Goal: Transaction & Acquisition: Purchase product/service

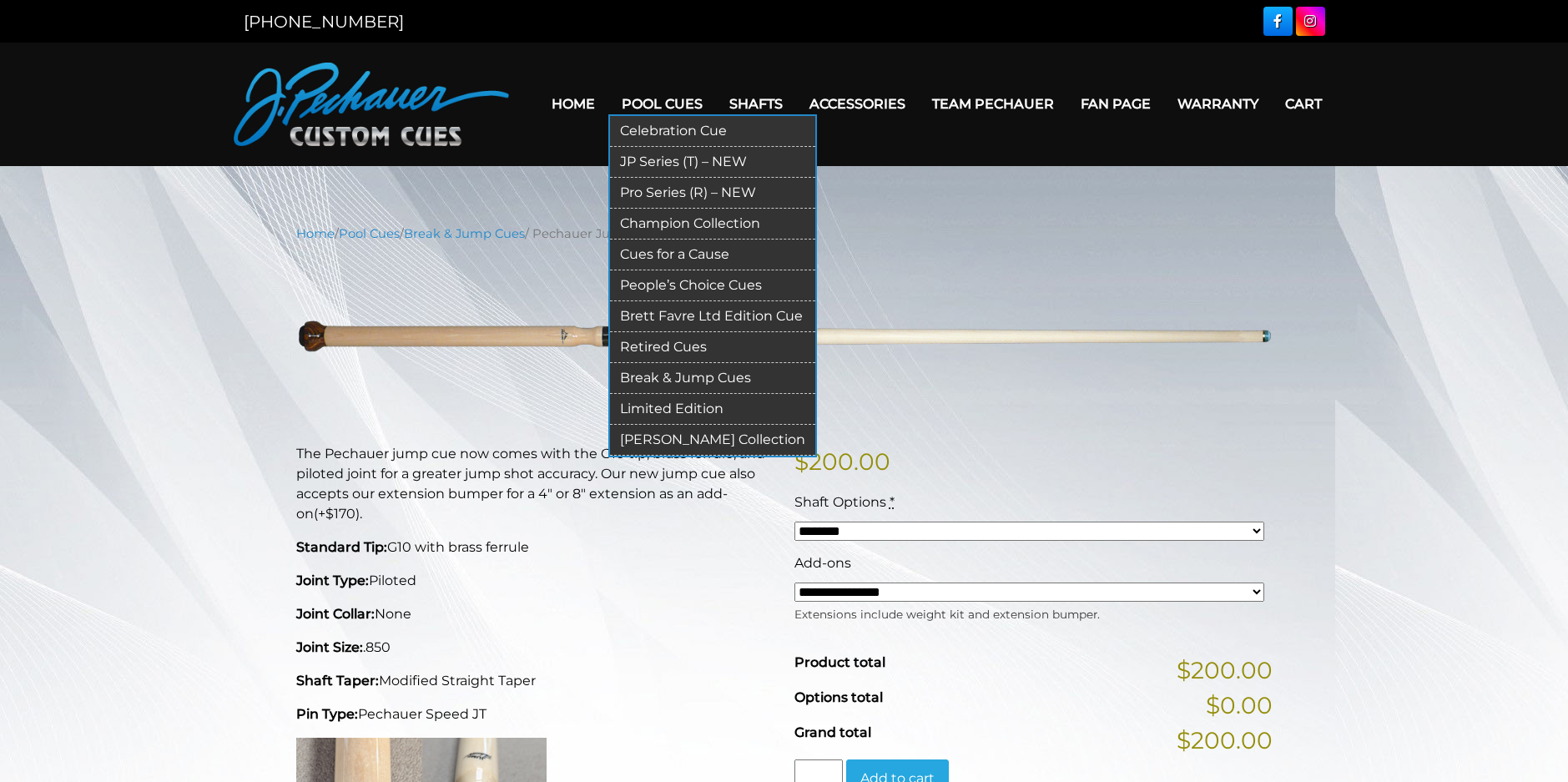
click at [676, 380] on link "Break & Jump Cues" at bounding box center [712, 378] width 205 height 31
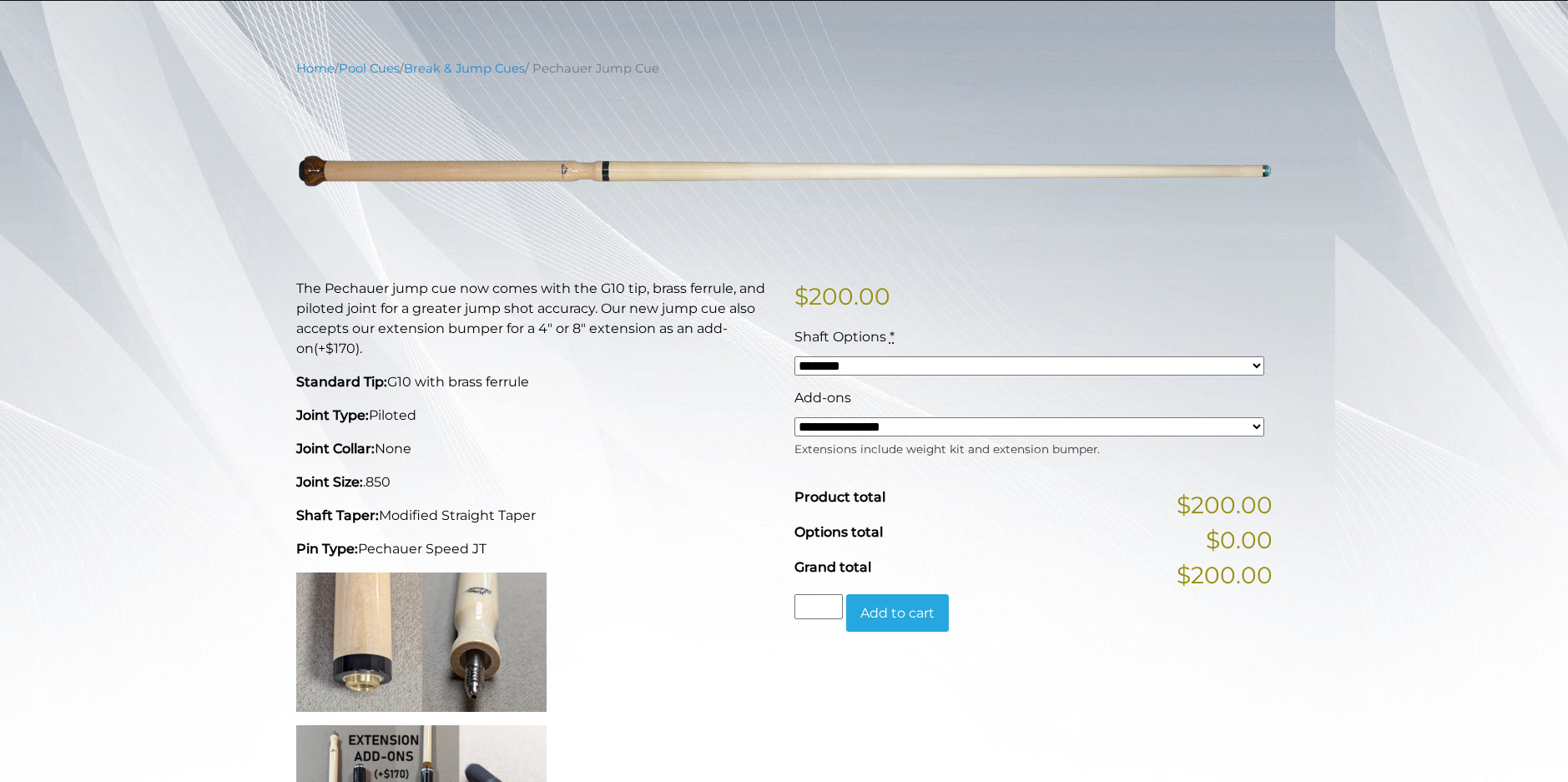
scroll to position [167, 0]
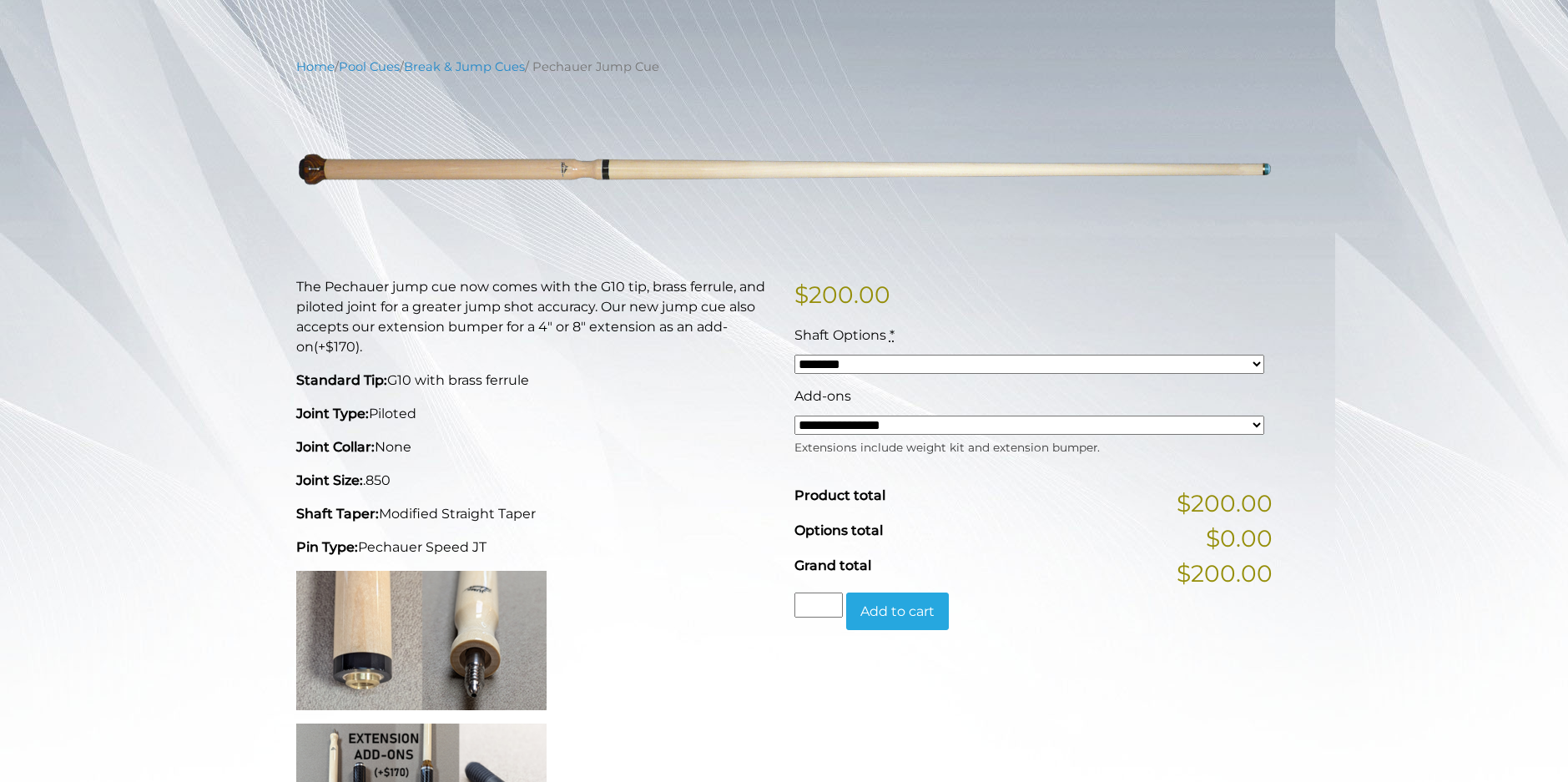
click at [930, 363] on select "******** ******** ********" at bounding box center [1029, 365] width 470 height 19
click at [694, 386] on p "Standard Tip: G10 with brass ferrule" at bounding box center [535, 380] width 478 height 20
click at [820, 425] on select "**********" at bounding box center [1029, 425] width 470 height 19
click at [723, 475] on p "Joint Size: .850" at bounding box center [535, 481] width 478 height 20
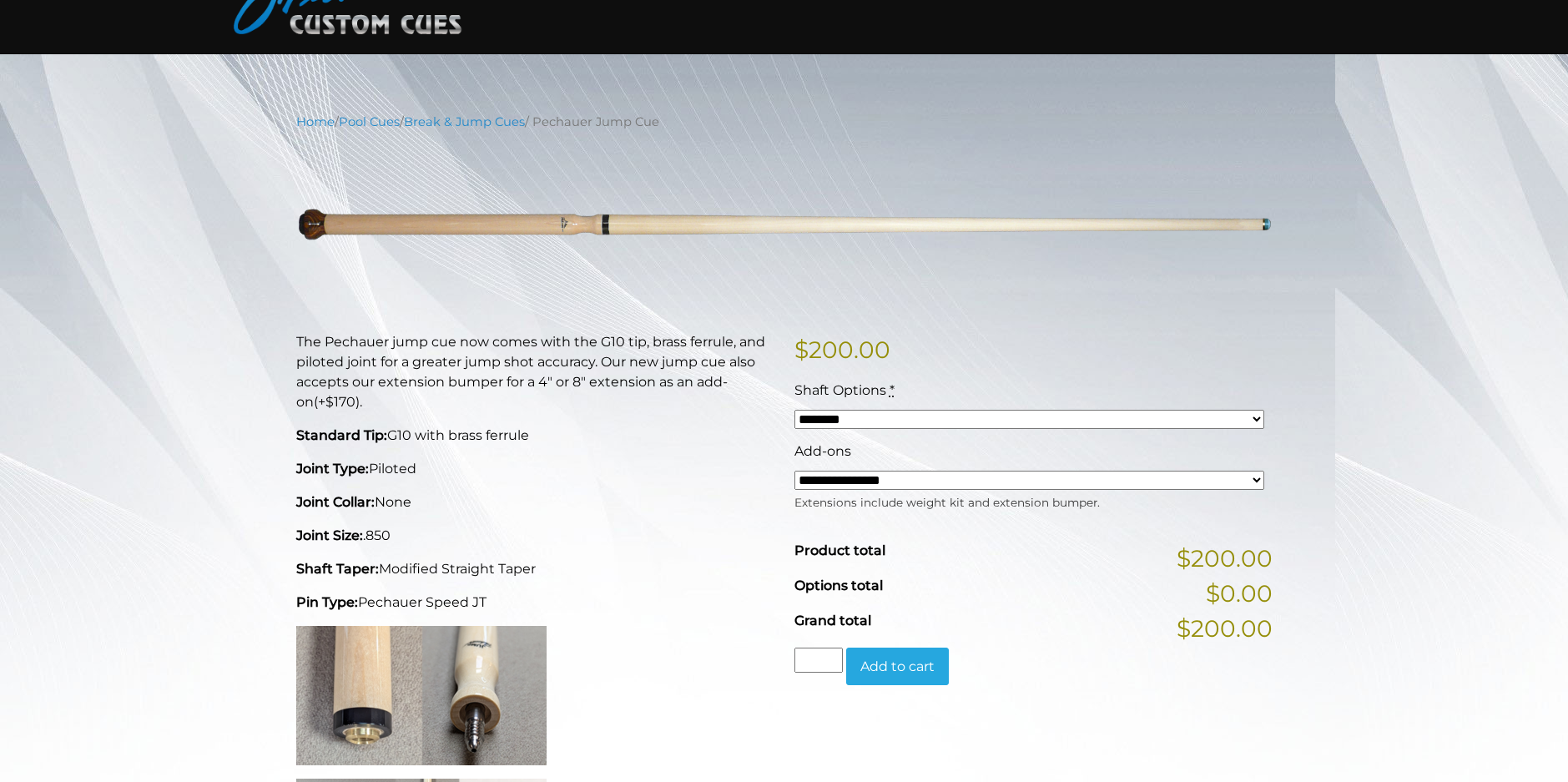
scroll to position [0, 0]
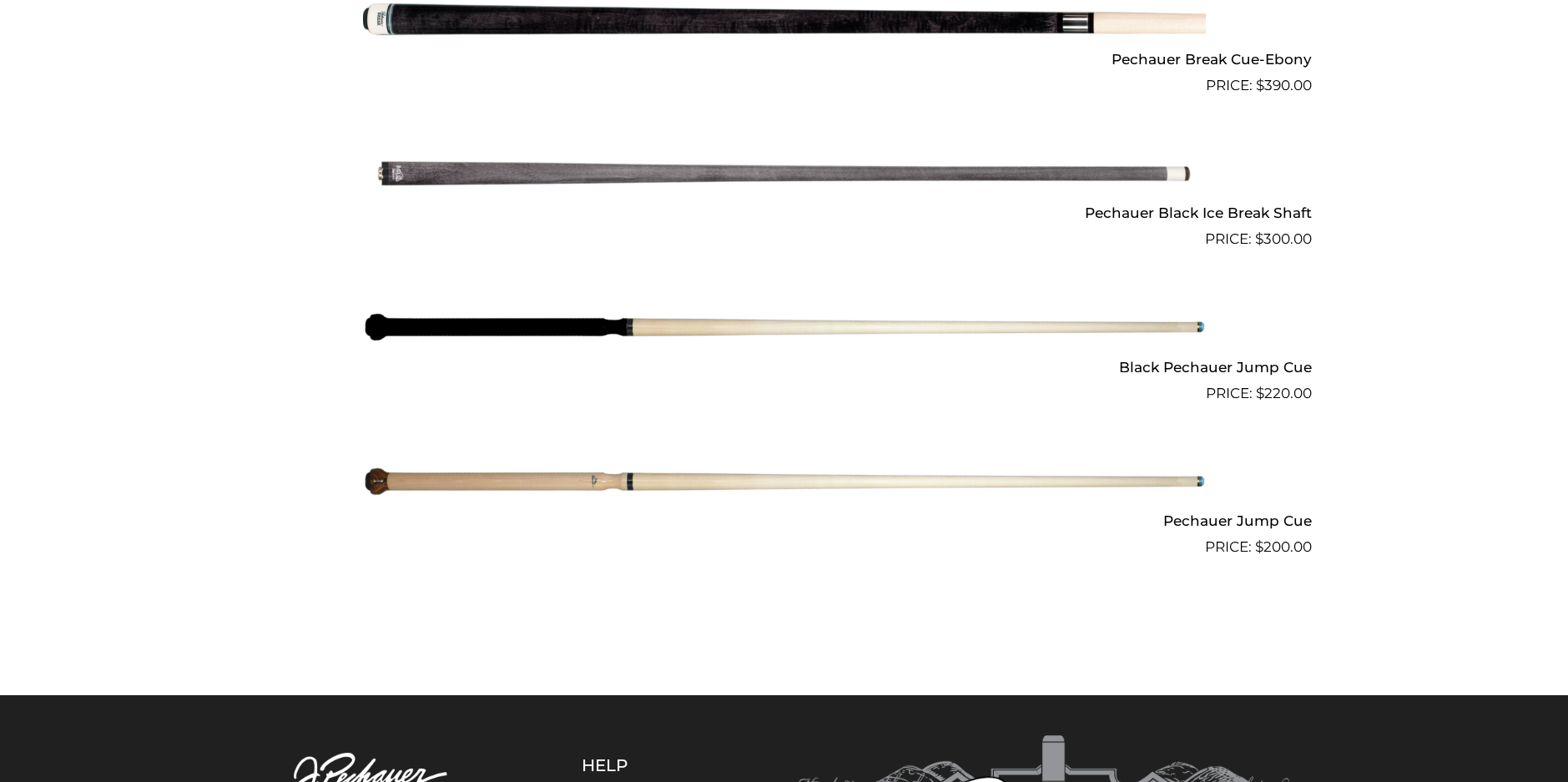
scroll to position [1300, 0]
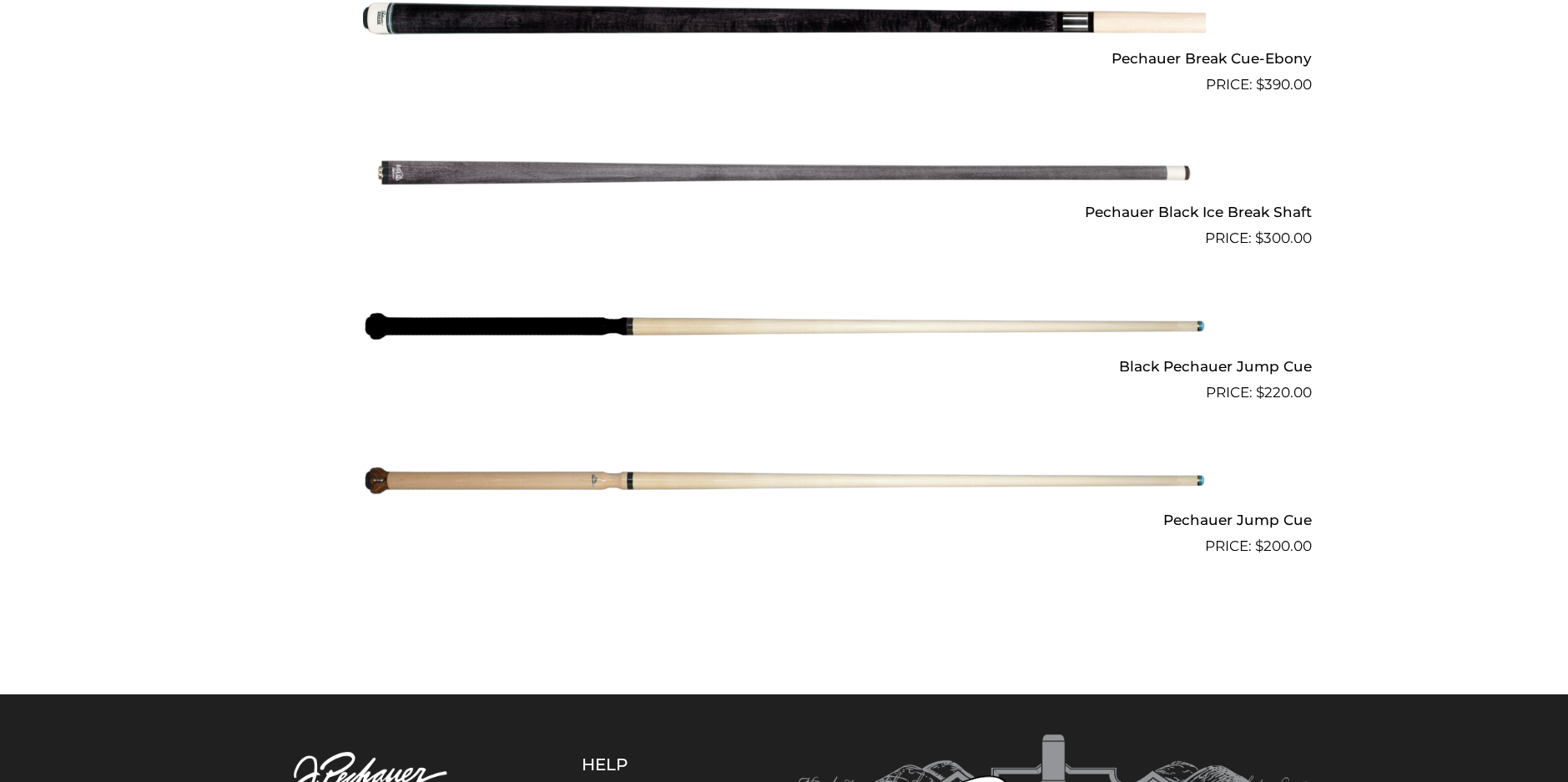
click at [513, 320] on img at bounding box center [784, 326] width 842 height 140
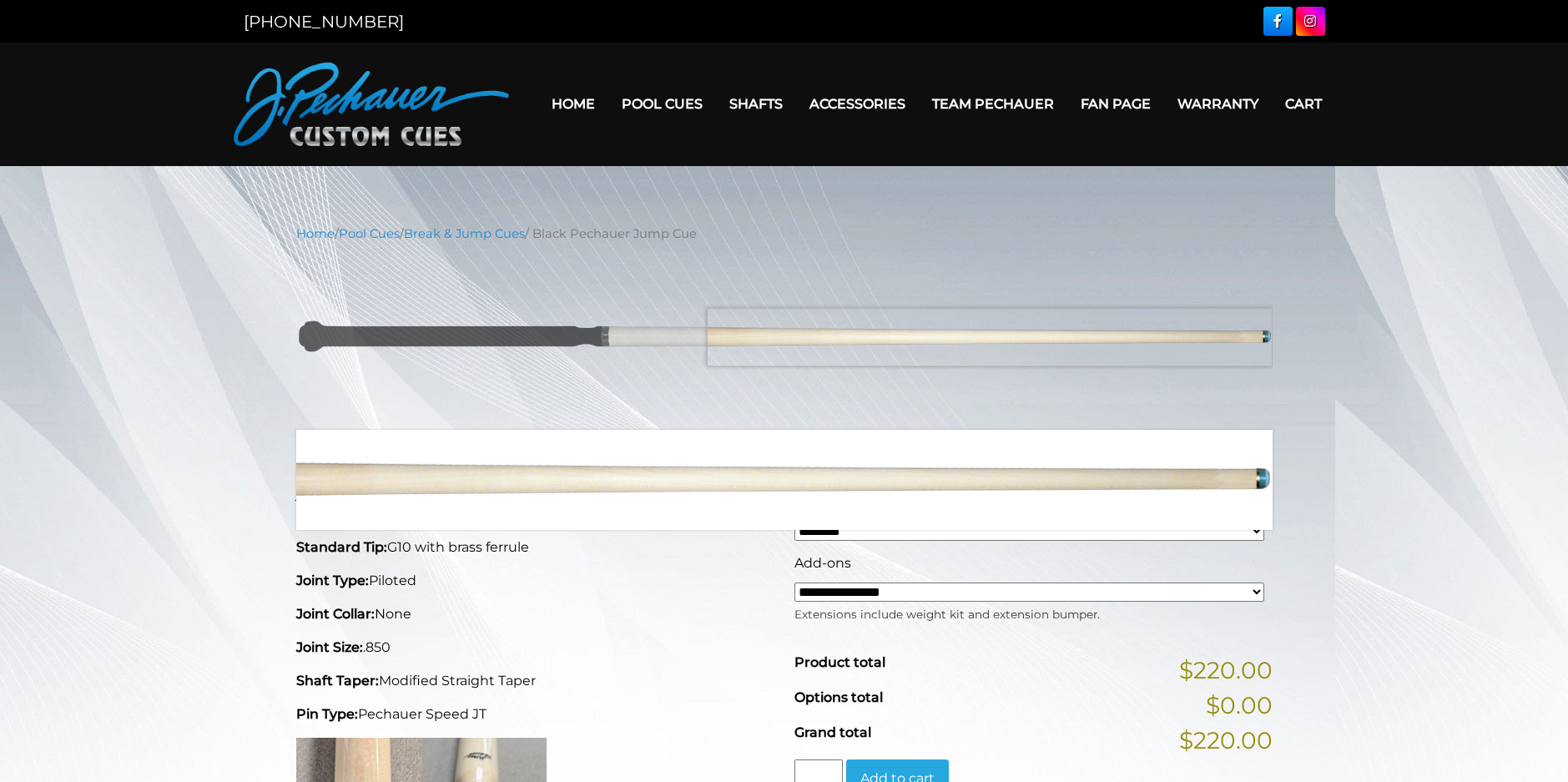
click at [1256, 337] on img at bounding box center [784, 337] width 976 height 163
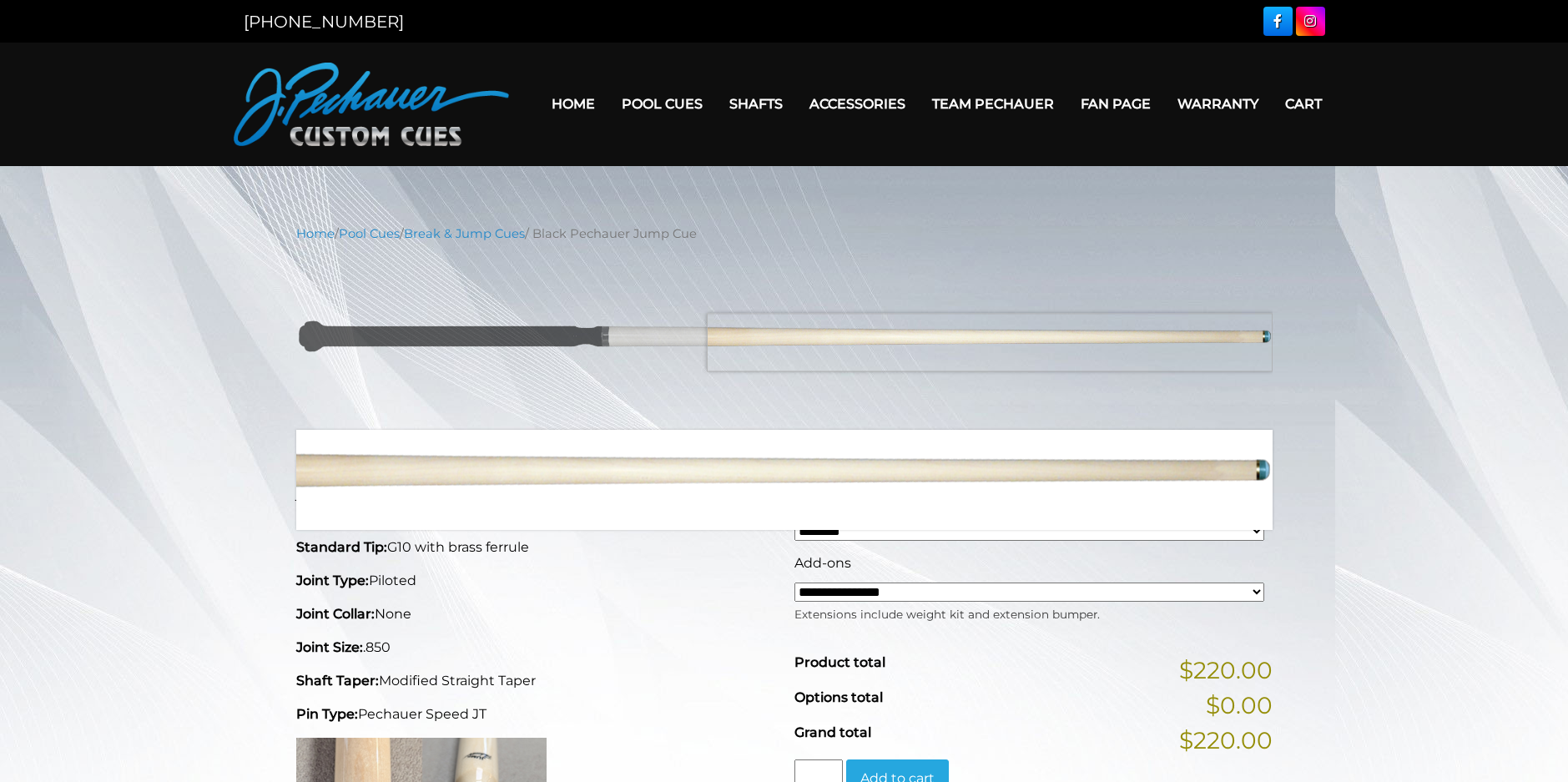
click at [1242, 342] on img at bounding box center [784, 337] width 976 height 163
